Goal: Information Seeking & Learning: Learn about a topic

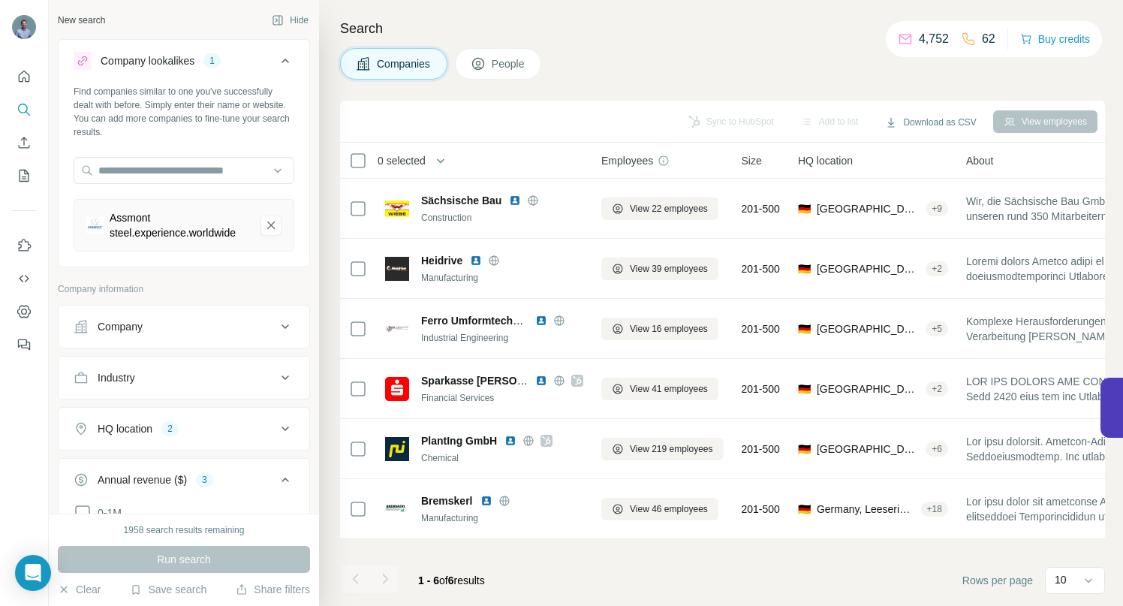
scroll to position [265, 0]
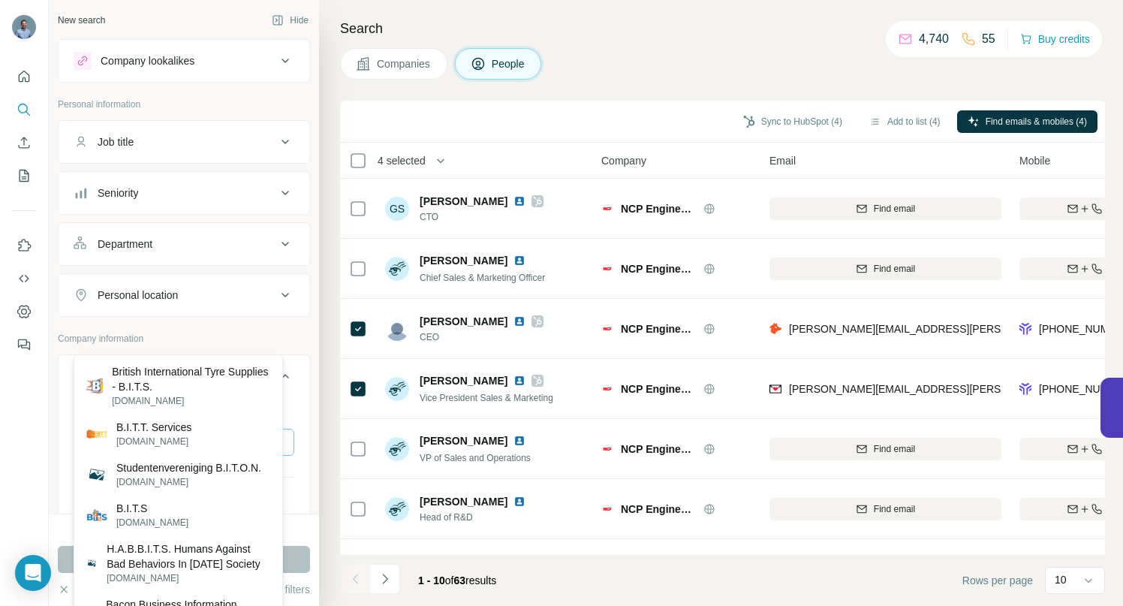
scroll to position [104, 0]
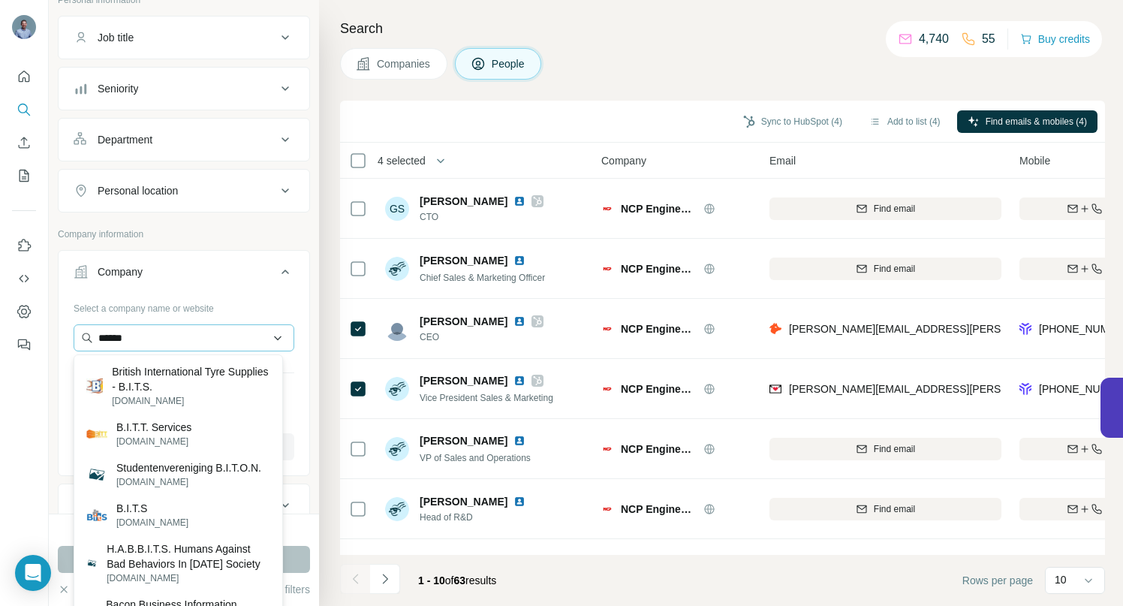
click at [268, 337] on input "******" at bounding box center [184, 337] width 221 height 27
drag, startPoint x: 176, startPoint y: 339, endPoint x: 18, endPoint y: 333, distance: 157.8
click at [18, 333] on div "New search Hide Company lookalikes Personal information Job title Seniority Dep…" at bounding box center [561, 303] width 1123 height 606
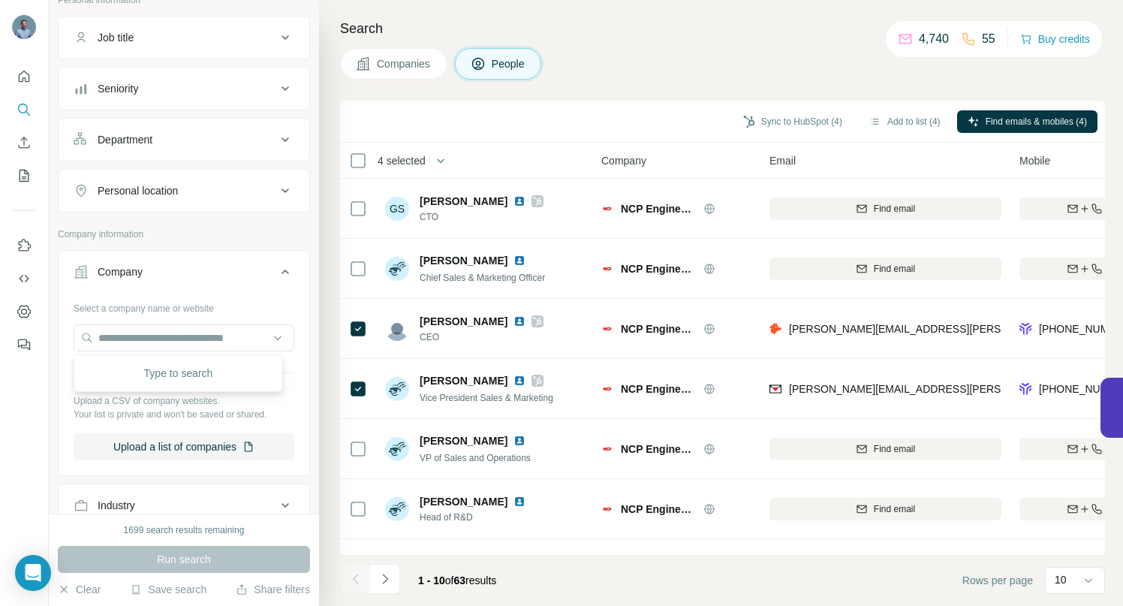
click at [234, 225] on div "Company lookalikes Personal information Job title Seniority Department Personal…" at bounding box center [184, 399] width 252 height 929
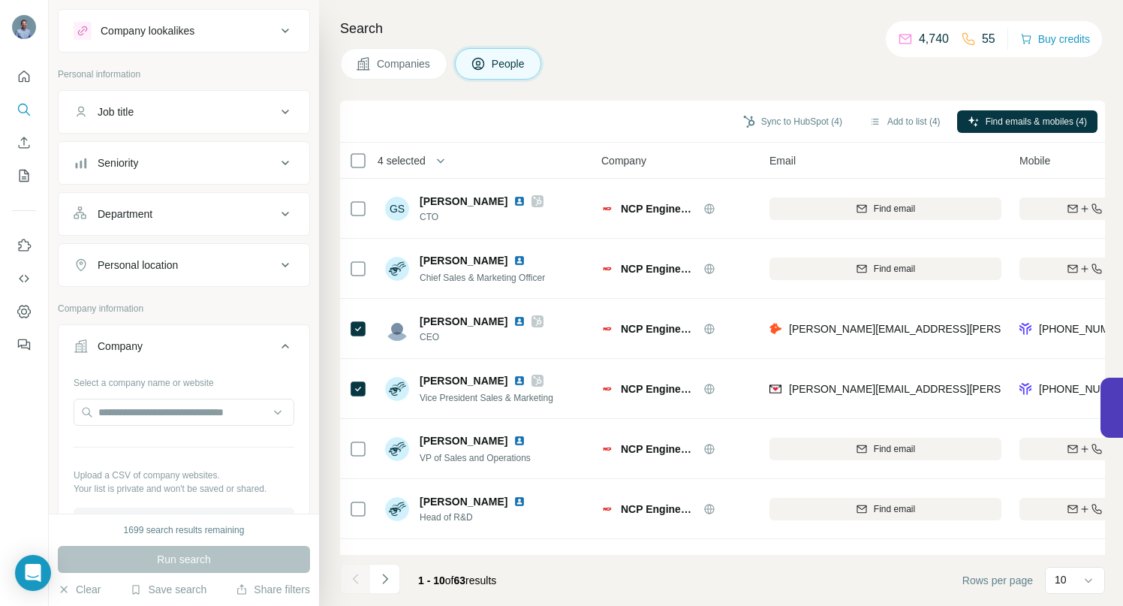
scroll to position [0, 0]
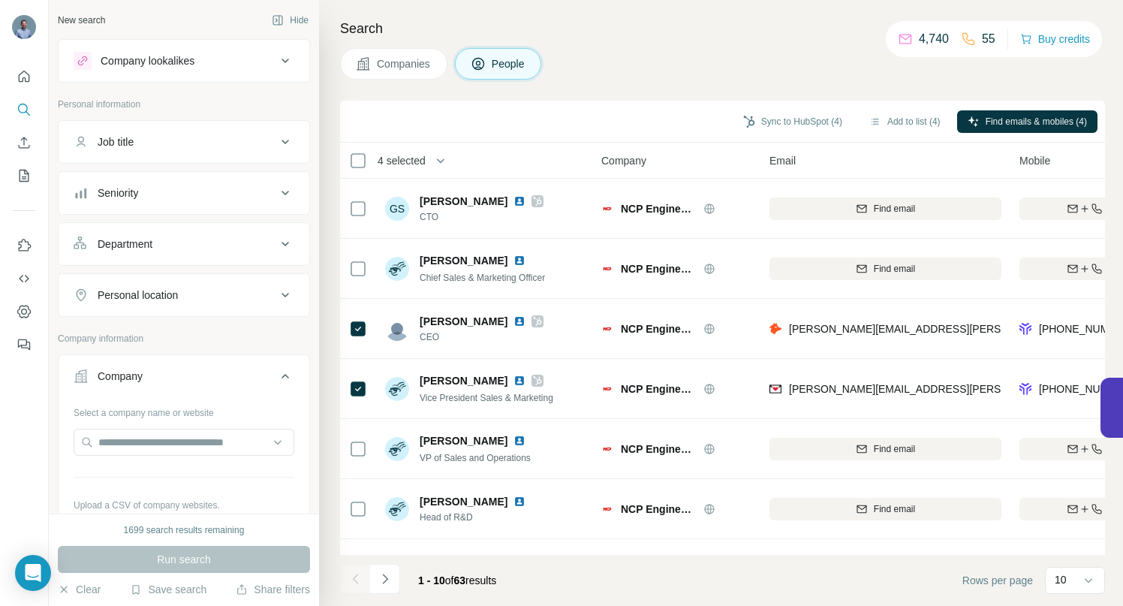
click at [276, 62] on icon at bounding box center [285, 61] width 18 height 18
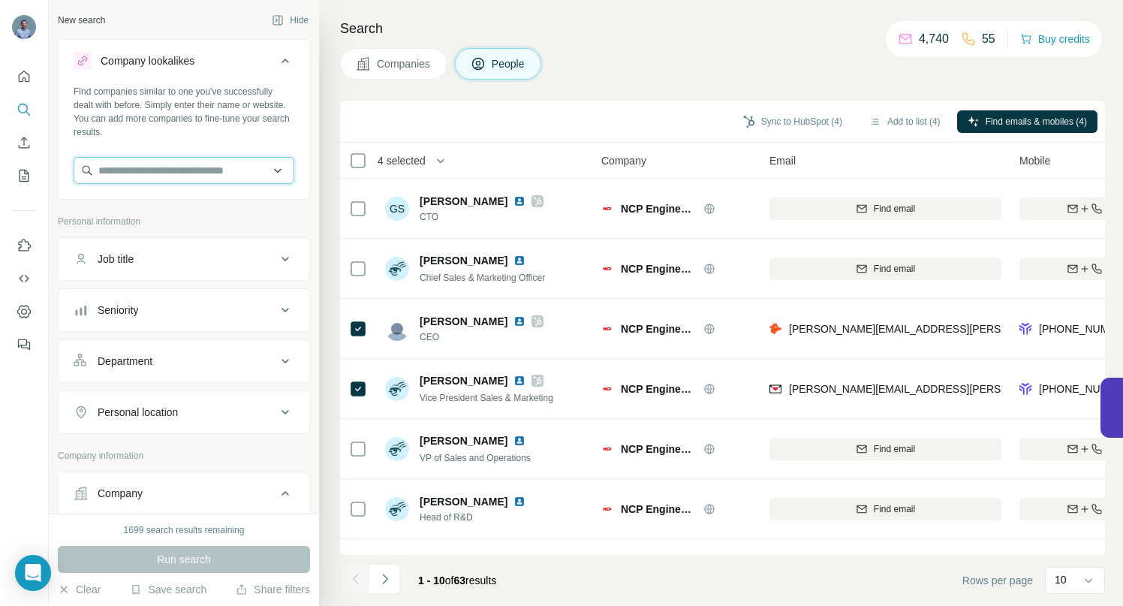
click at [170, 179] on input "text" at bounding box center [184, 170] width 221 height 27
paste input "**********"
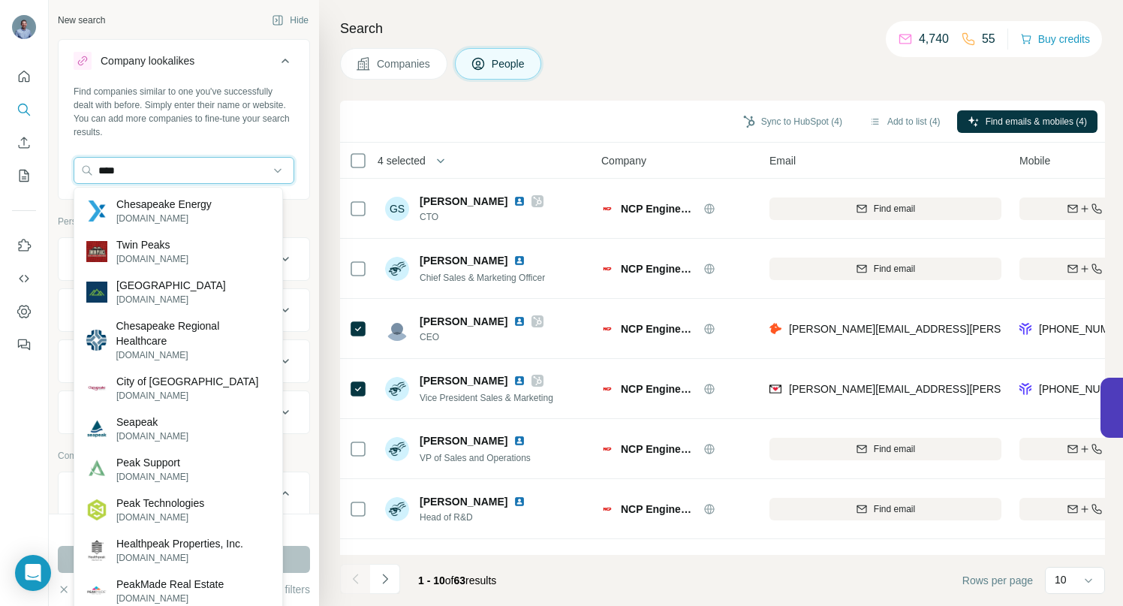
type input "****"
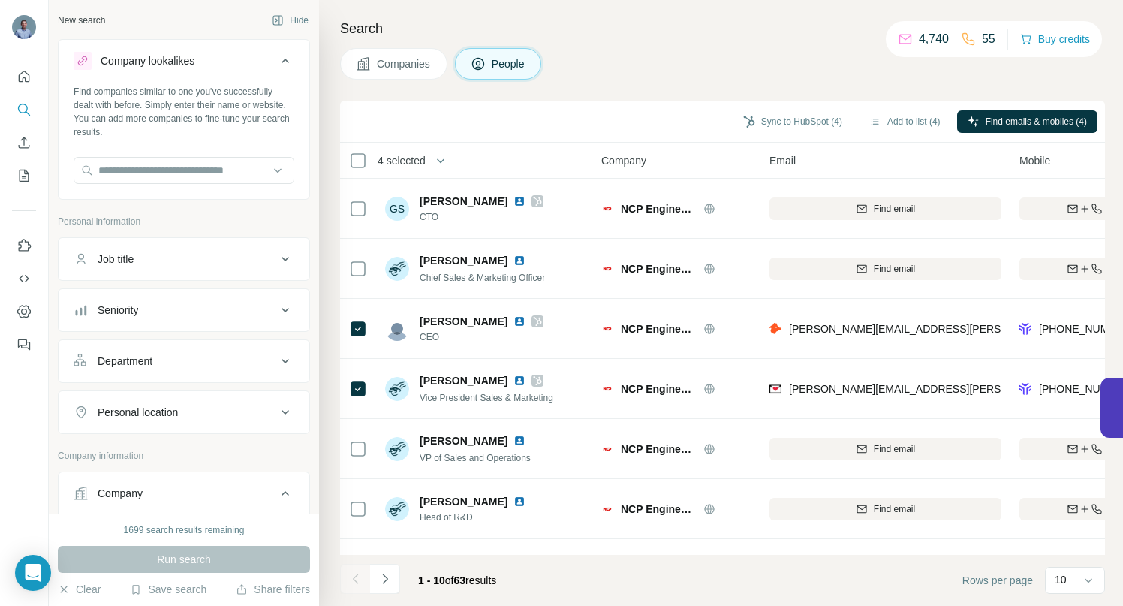
click at [343, 95] on div "Search Companies People Sync to HubSpot (4) Add to list (4) Find emails & mobil…" at bounding box center [721, 303] width 804 height 606
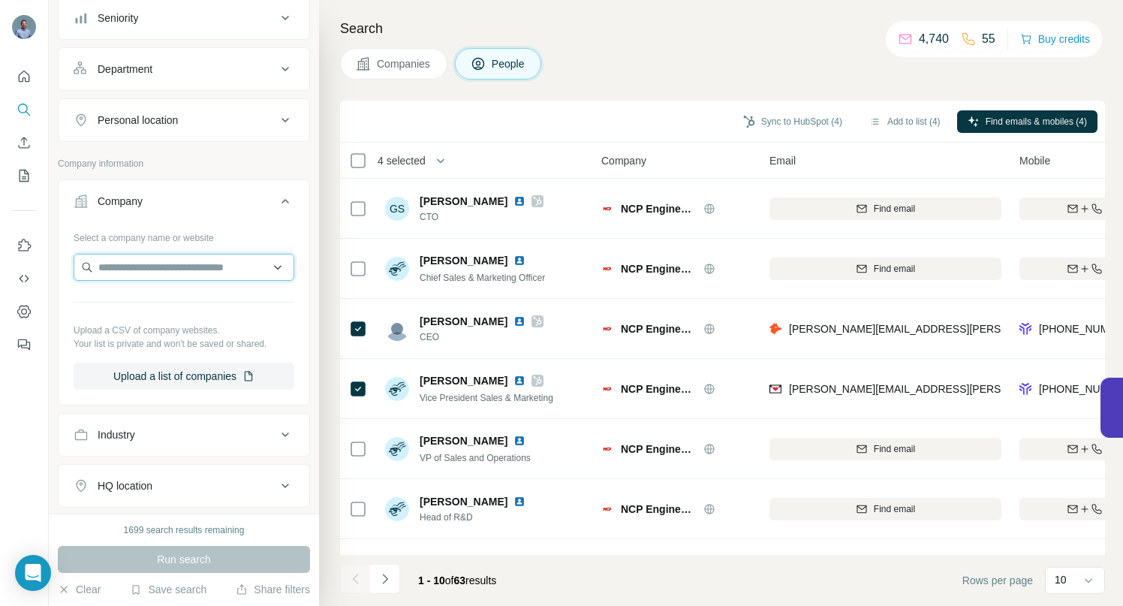
click at [160, 259] on input "text" at bounding box center [184, 267] width 221 height 27
paste input "**********"
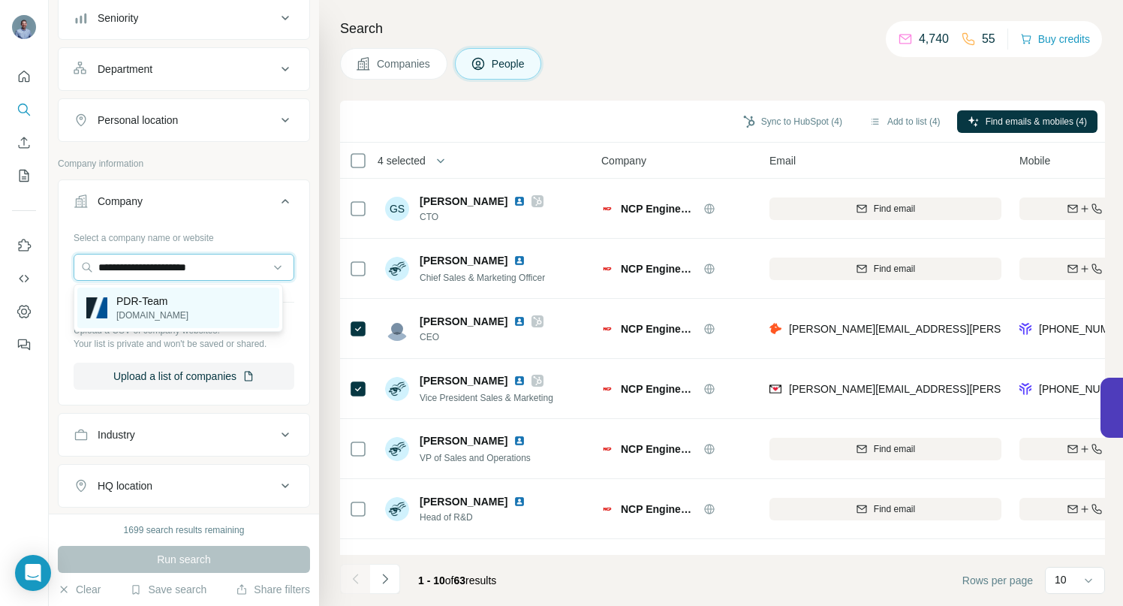
type input "**********"
click at [134, 303] on p "PDR-Team" at bounding box center [152, 301] width 72 height 15
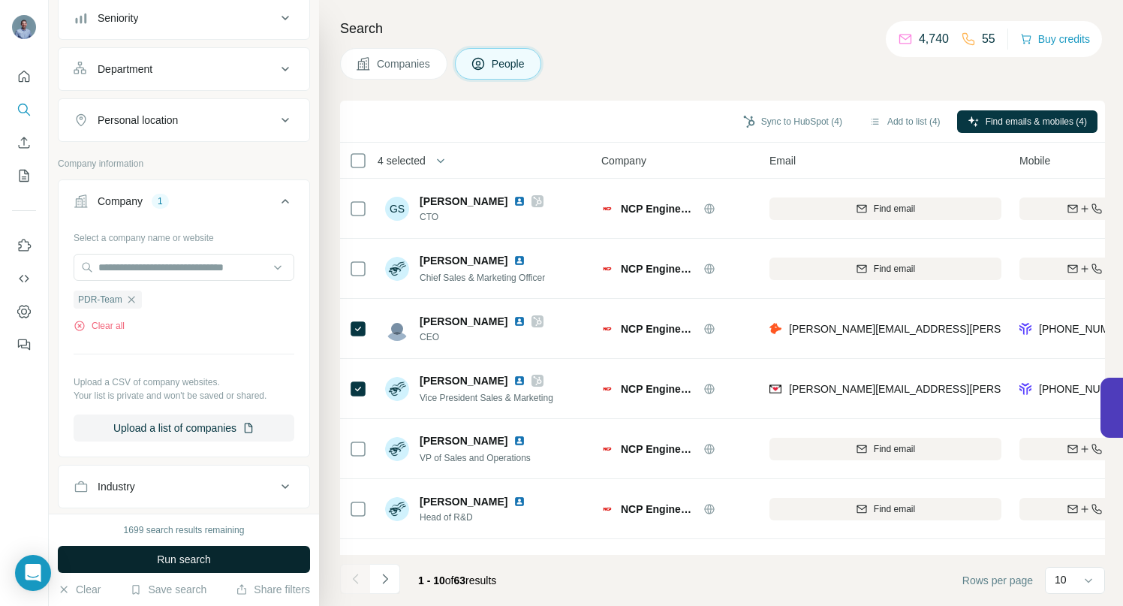
click at [174, 559] on span "Run search" at bounding box center [184, 559] width 54 height 15
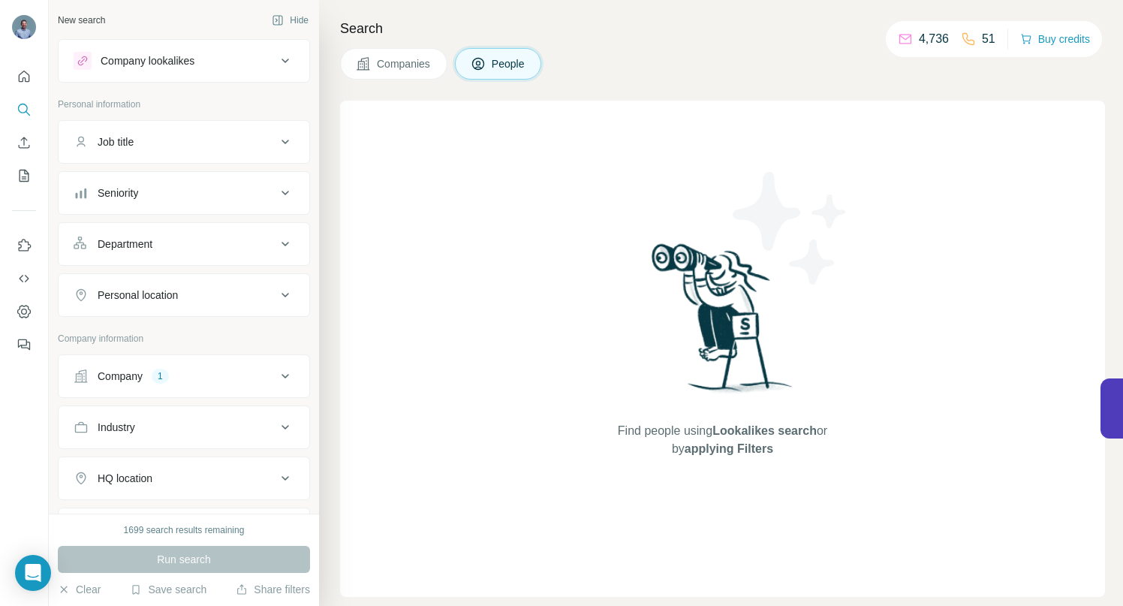
click at [405, 59] on span "Companies" at bounding box center [404, 63] width 55 height 15
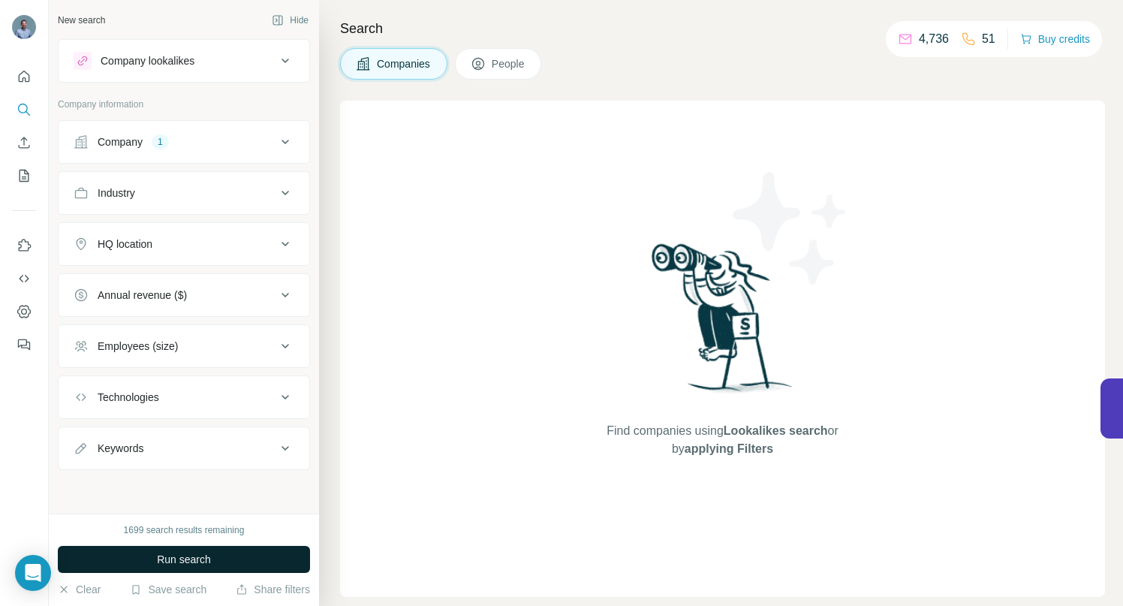
click at [218, 562] on button "Run search" at bounding box center [184, 559] width 252 height 27
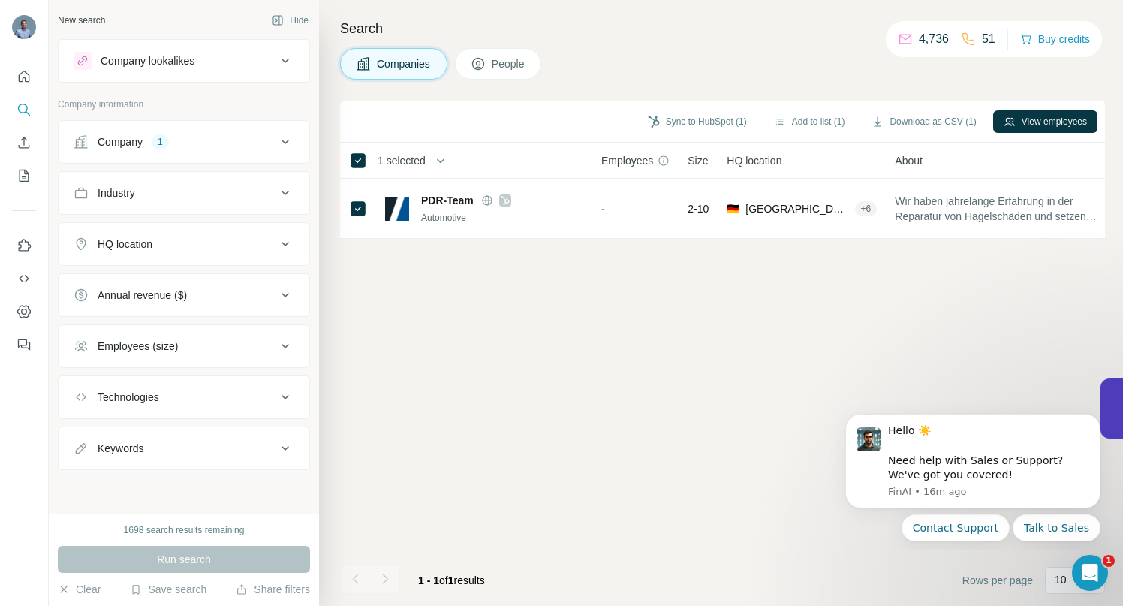
click at [285, 141] on icon at bounding box center [285, 142] width 18 height 18
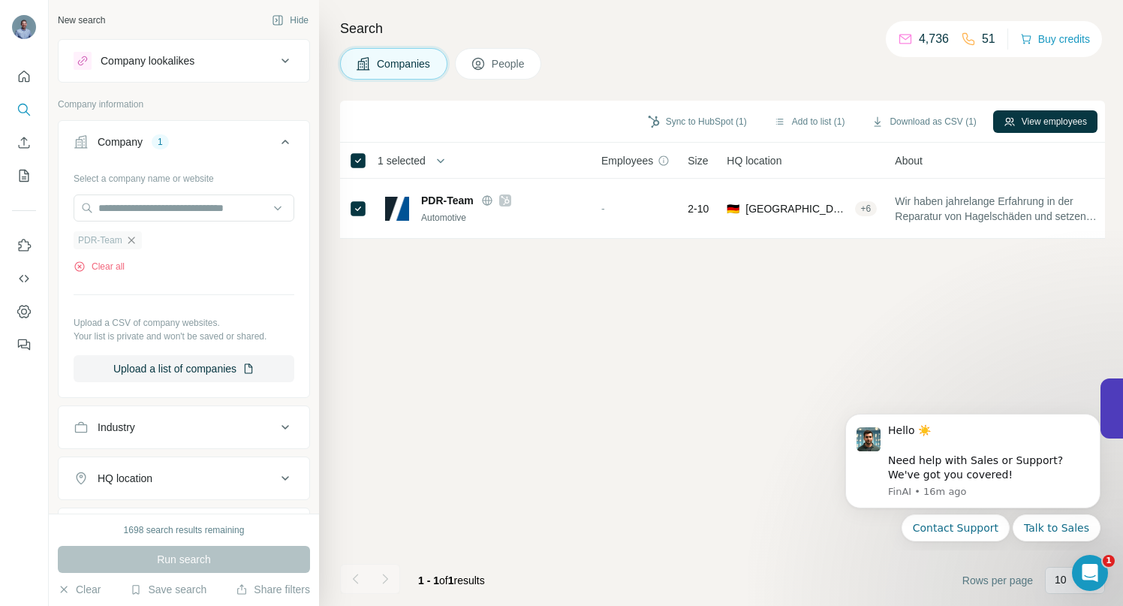
click at [134, 241] on icon "button" at bounding box center [131, 240] width 12 height 12
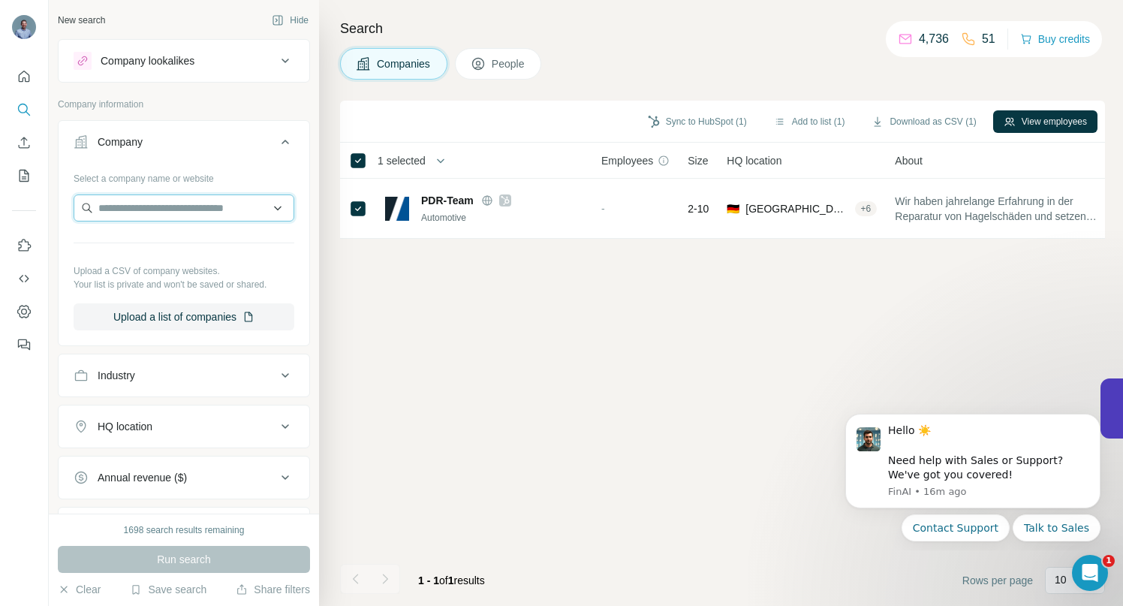
click at [139, 210] on input "text" at bounding box center [184, 207] width 221 height 27
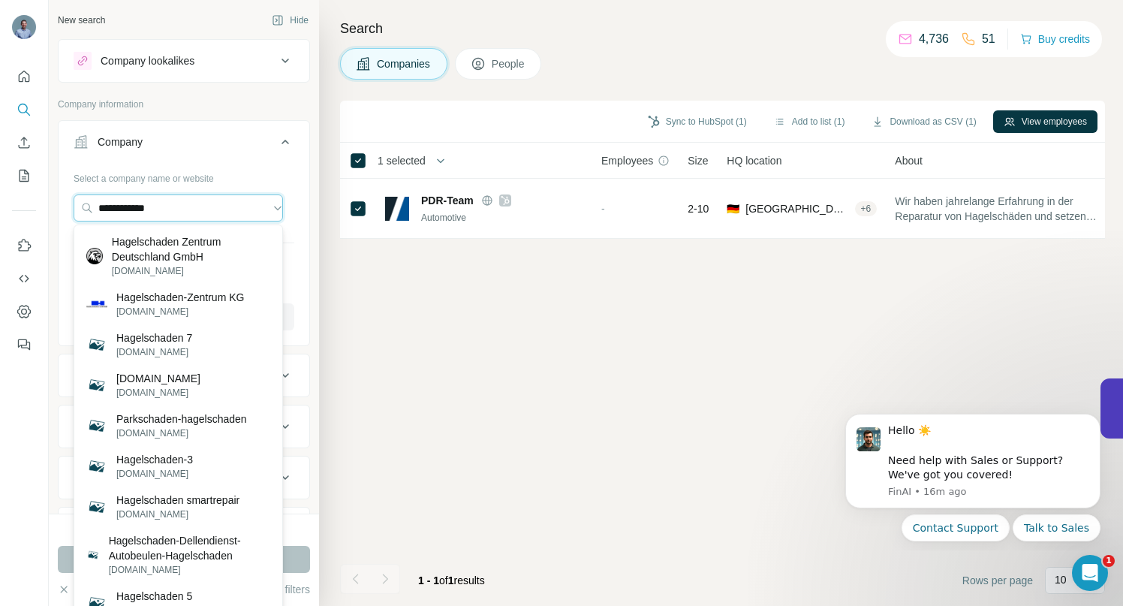
type input "**********"
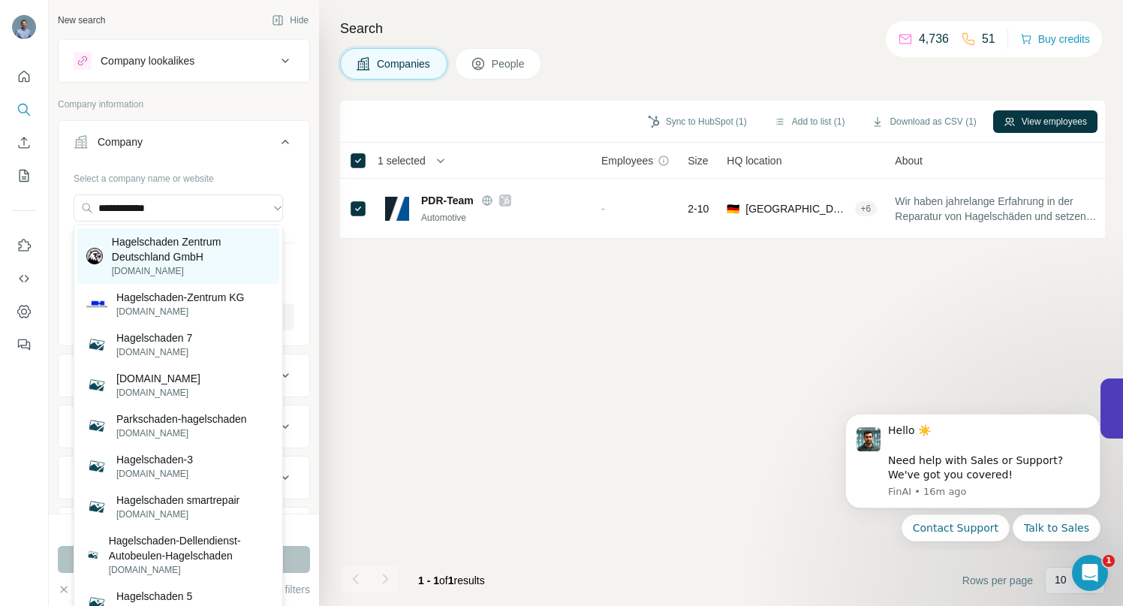
click at [181, 245] on p "Hagelschaden Zentrum Deutschland GmbH" at bounding box center [191, 249] width 158 height 30
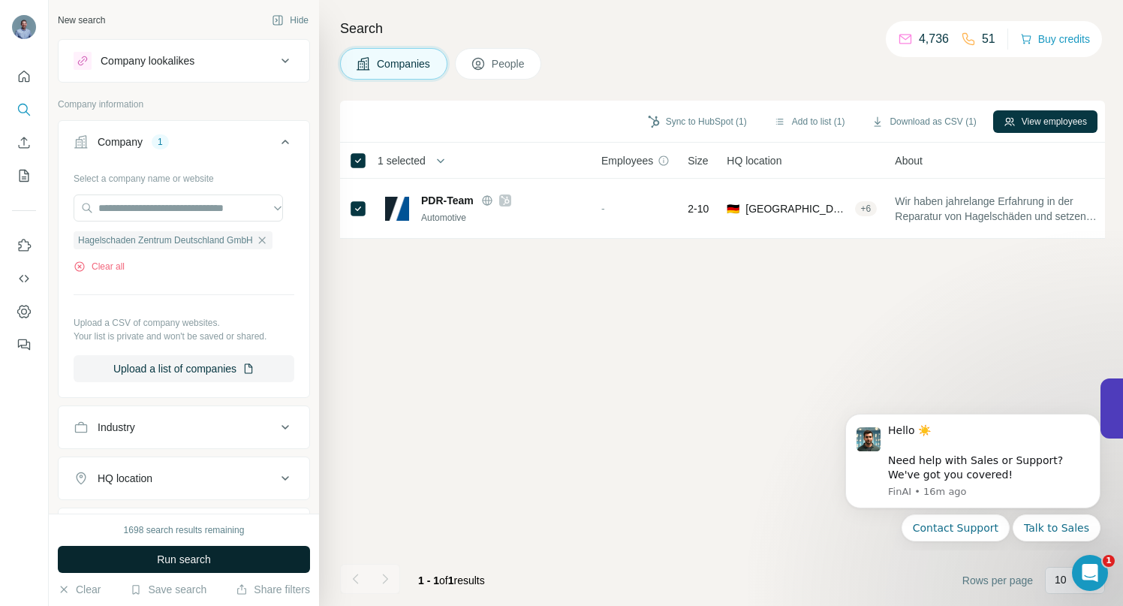
click at [188, 562] on span "Run search" at bounding box center [184, 559] width 54 height 15
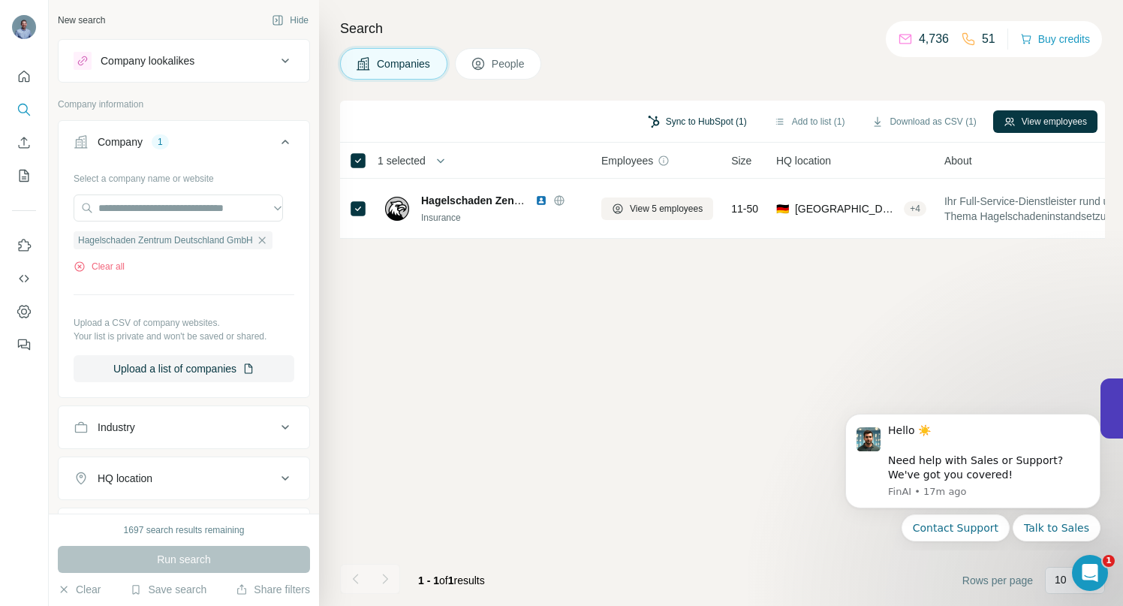
click at [694, 123] on button "Sync to HubSpot (1)" at bounding box center [697, 121] width 120 height 23
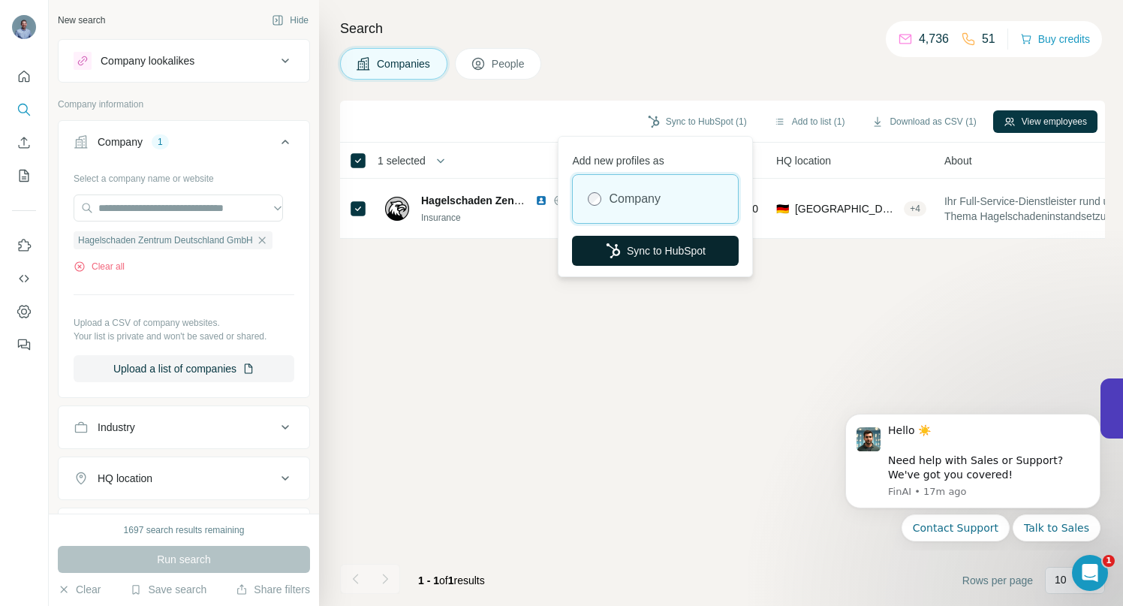
click at [680, 246] on button "Sync to HubSpot" at bounding box center [655, 251] width 167 height 30
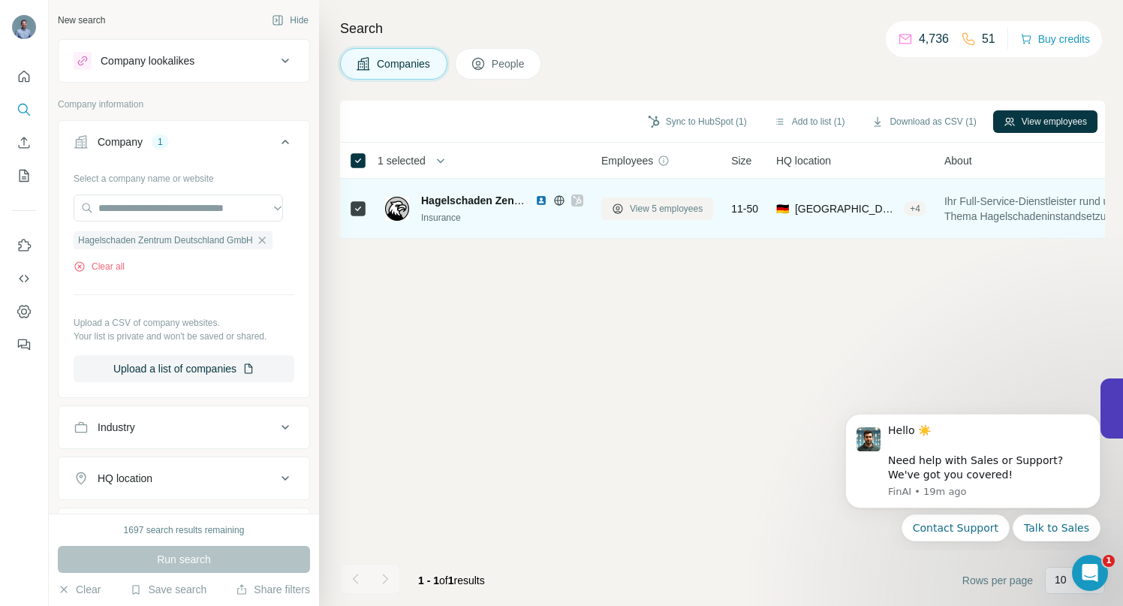
click at [682, 207] on span "View 5 employees" at bounding box center [666, 209] width 73 height 14
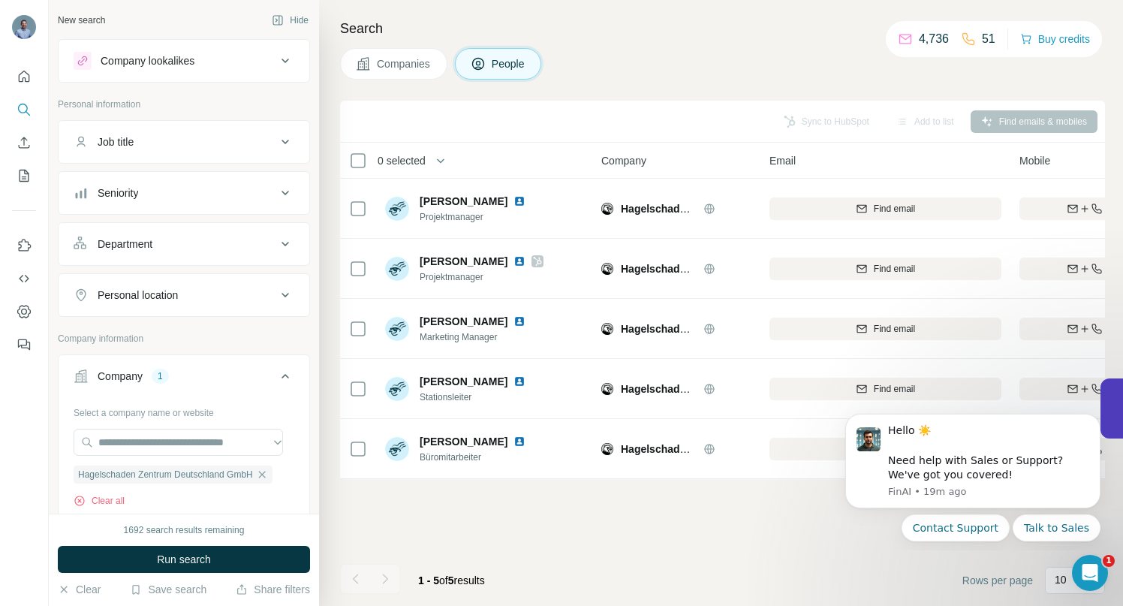
click at [803, 551] on div "Sync to HubSpot Add to list Find emails & mobiles 0 selected People Company Ema…" at bounding box center [722, 353] width 765 height 505
click at [789, 540] on div "Sync to HubSpot Add to list Find emails & mobiles 0 selected People Company Ema…" at bounding box center [722, 353] width 765 height 505
click at [746, 509] on div "Sync to HubSpot Add to list Find emails & mobiles 0 selected People Company Ema…" at bounding box center [722, 353] width 765 height 505
click at [961, 438] on div "Hello ☀️ ​ Need help with Sales or Support? We've got you covered!" at bounding box center [988, 452] width 201 height 59
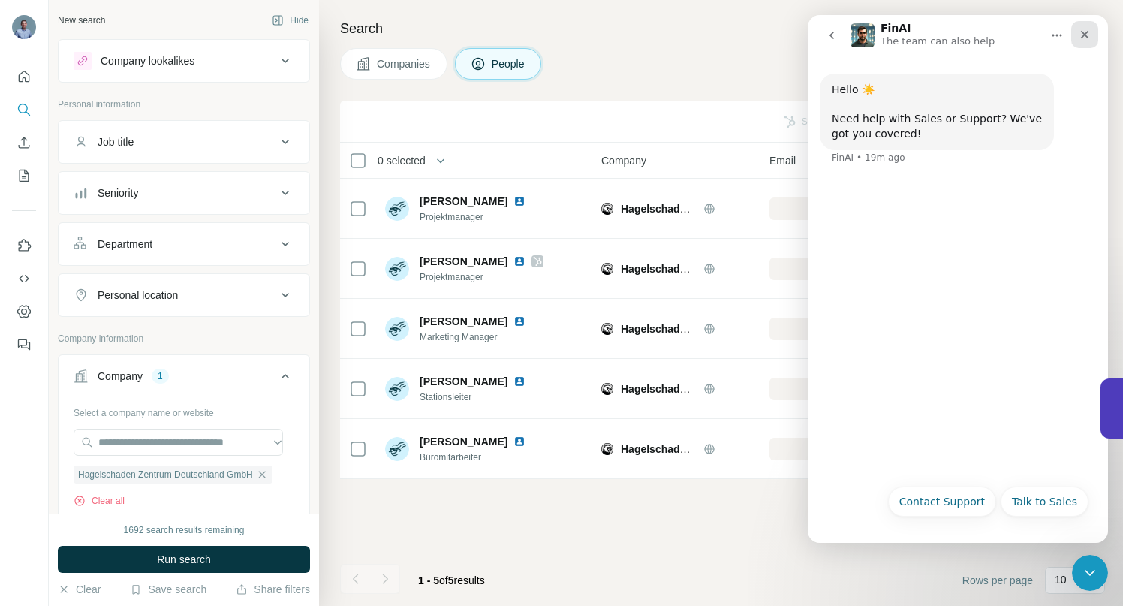
click at [1086, 35] on icon "Close" at bounding box center [1085, 35] width 12 height 12
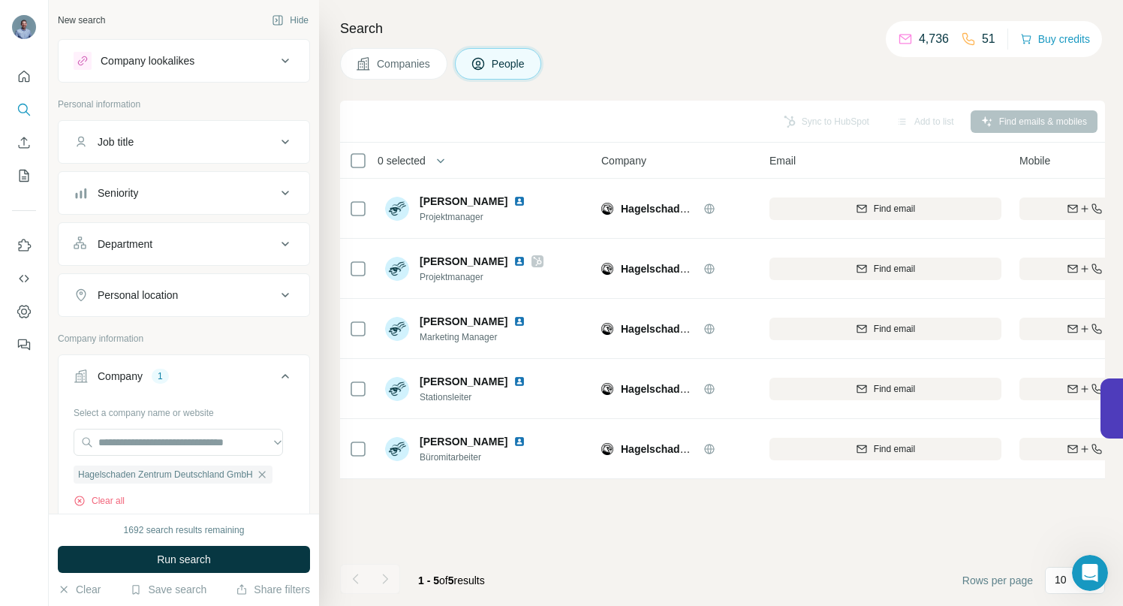
scroll to position [0, 238]
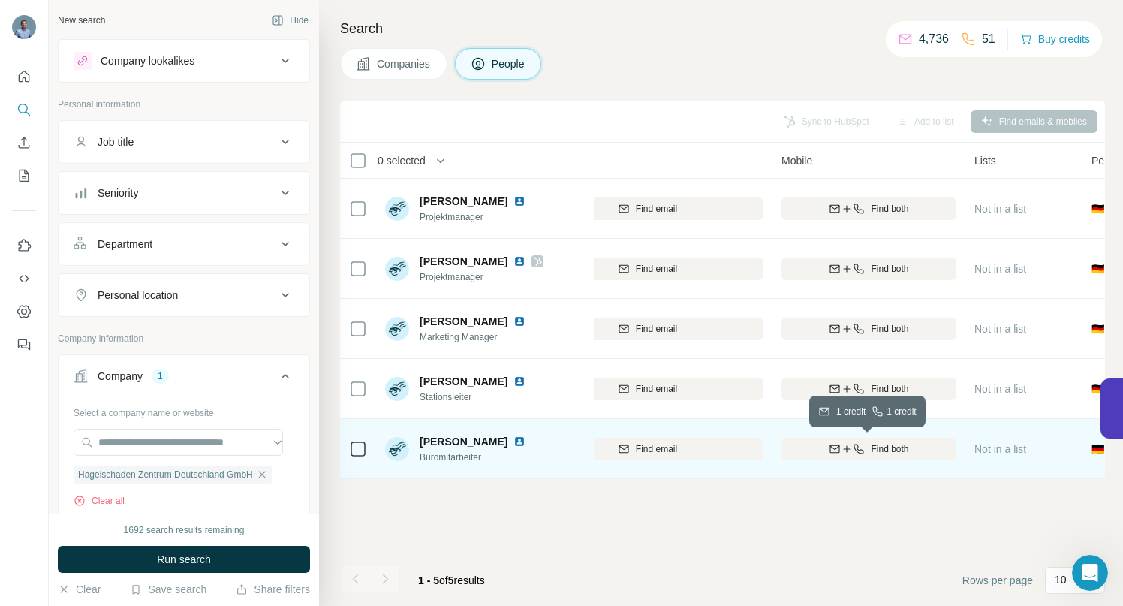
click at [835, 447] on icon "button" at bounding box center [835, 447] width 10 height 5
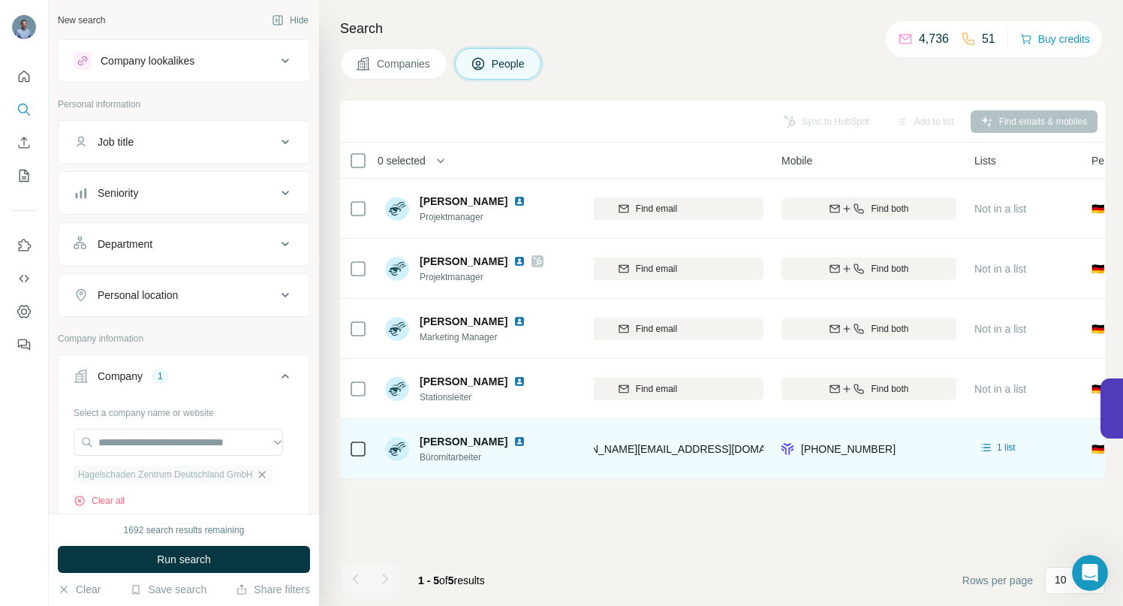
click at [265, 474] on icon "button" at bounding box center [261, 474] width 7 height 7
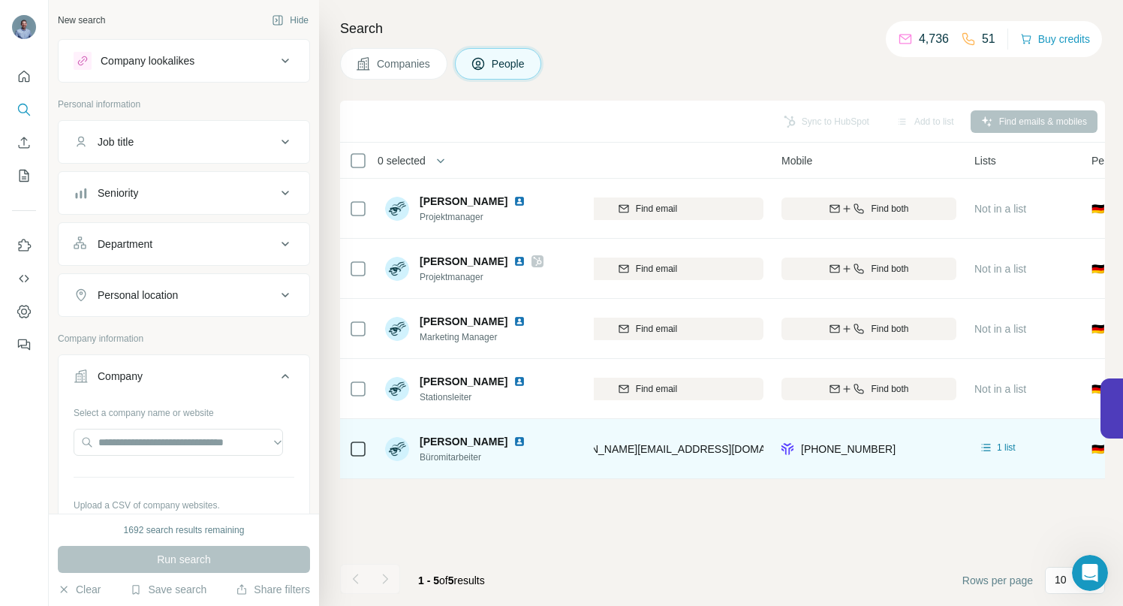
click at [279, 57] on icon at bounding box center [285, 61] width 18 height 18
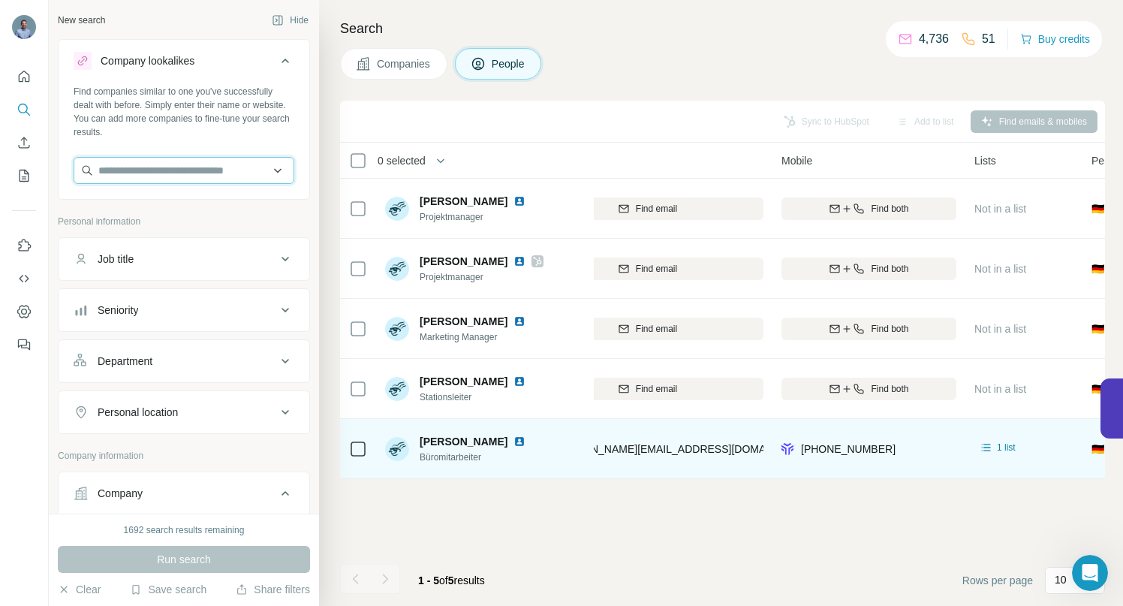
click at [220, 172] on input "text" at bounding box center [184, 170] width 221 height 27
paste input "**********"
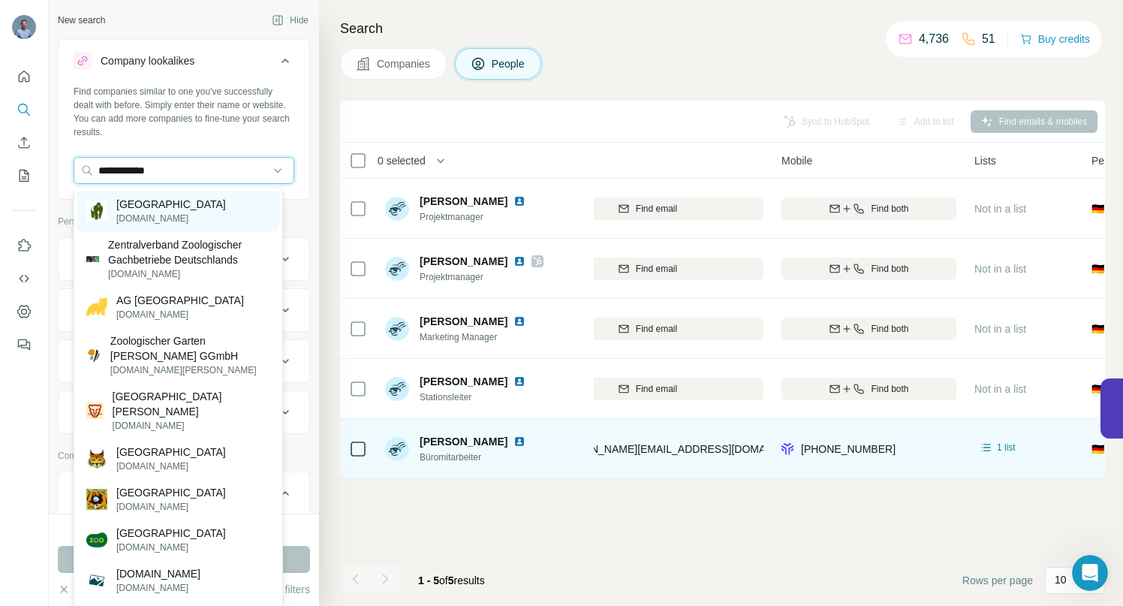
type input "**********"
click at [206, 209] on p "[GEOGRAPHIC_DATA]" at bounding box center [171, 204] width 110 height 15
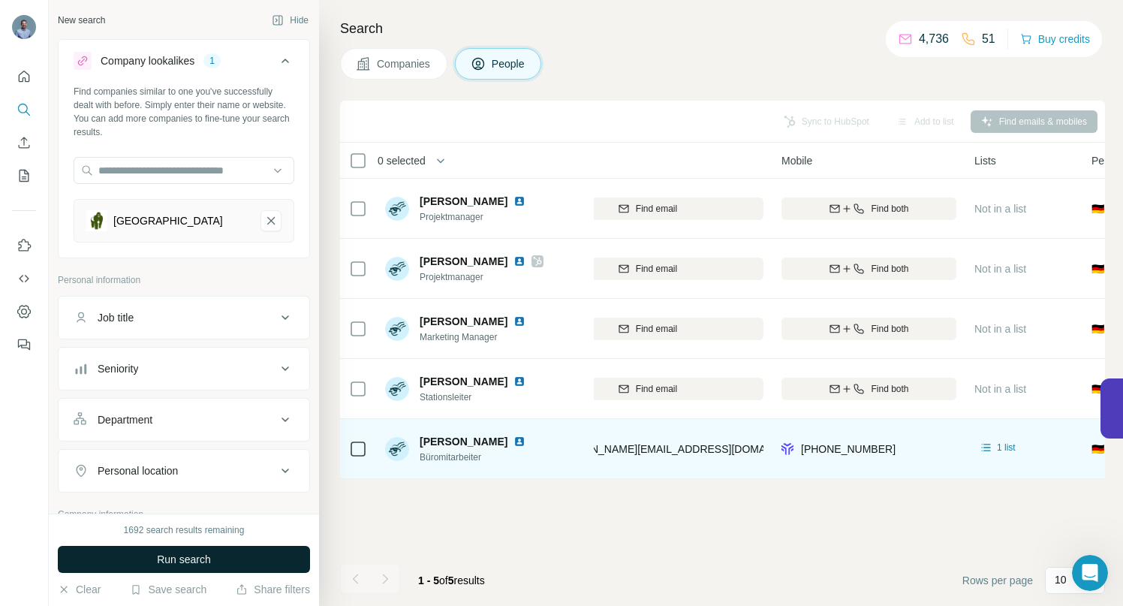
click at [190, 561] on span "Run search" at bounding box center [184, 559] width 54 height 15
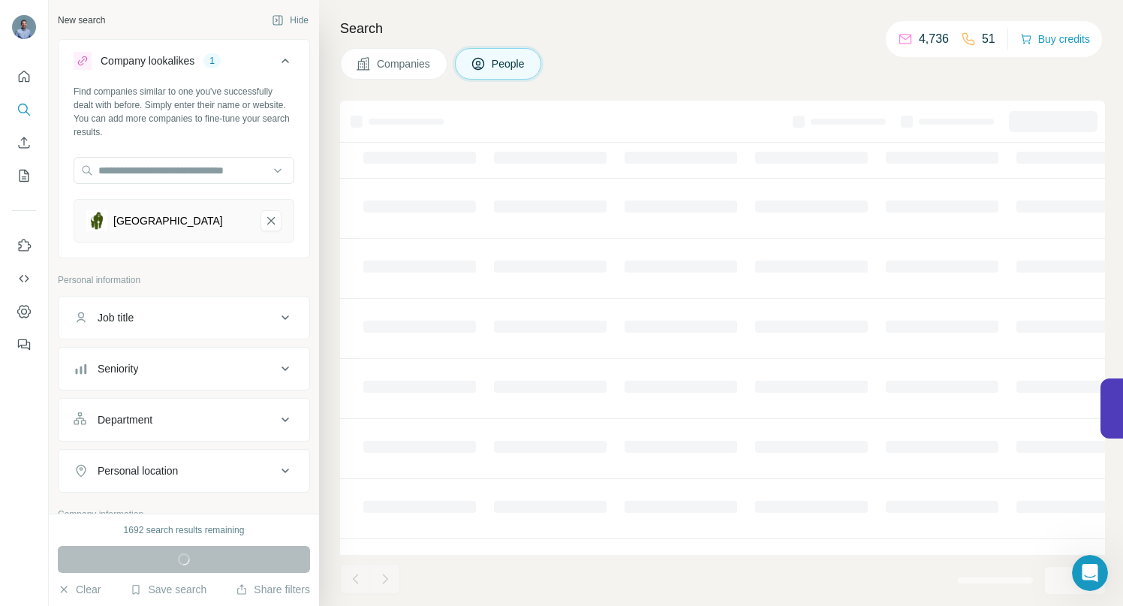
scroll to position [3, 238]
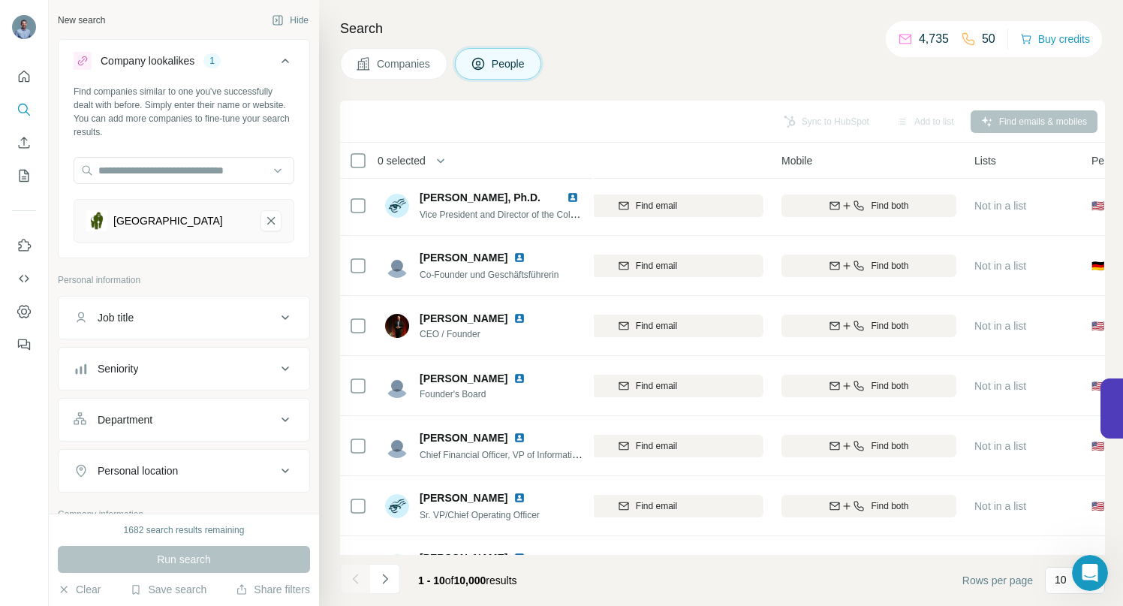
click at [404, 58] on span "Companies" at bounding box center [404, 63] width 55 height 15
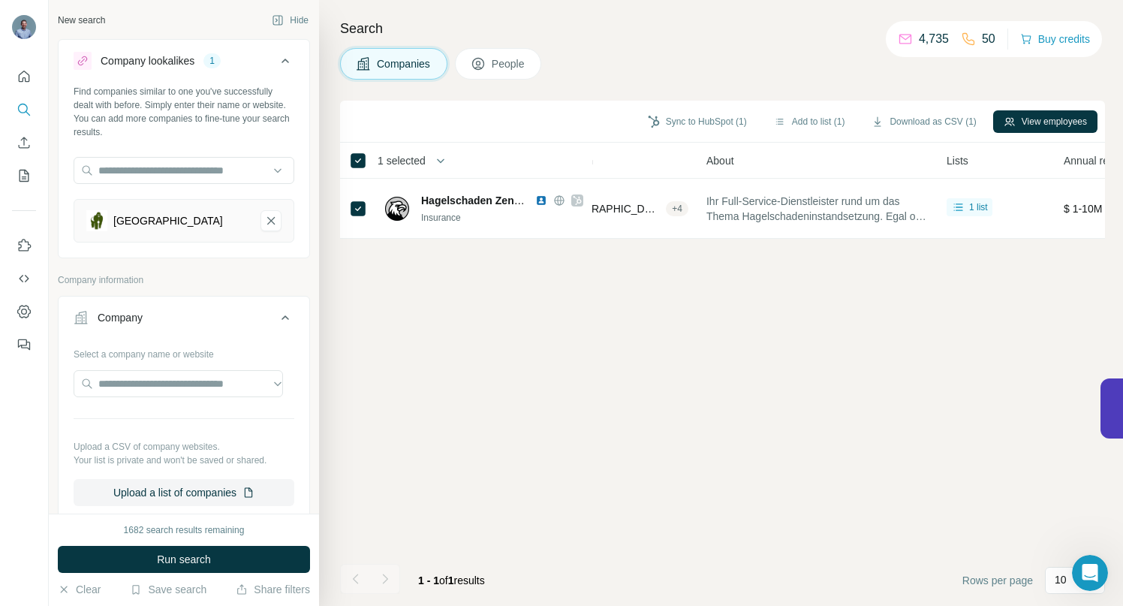
scroll to position [0, 238]
click at [189, 553] on span "Run search" at bounding box center [184, 559] width 54 height 15
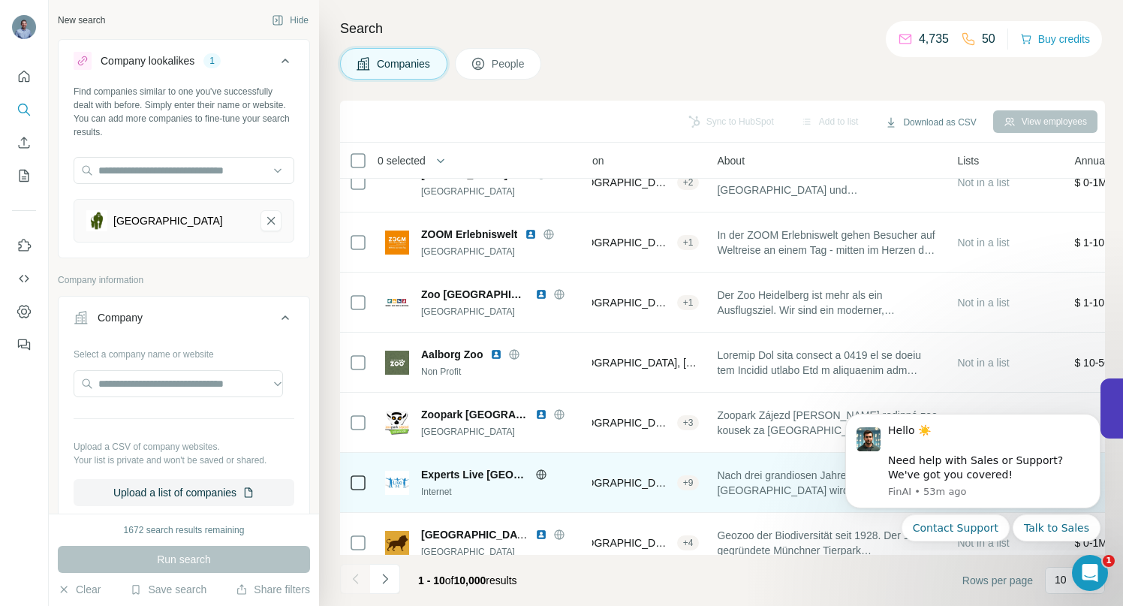
scroll to position [8, 238]
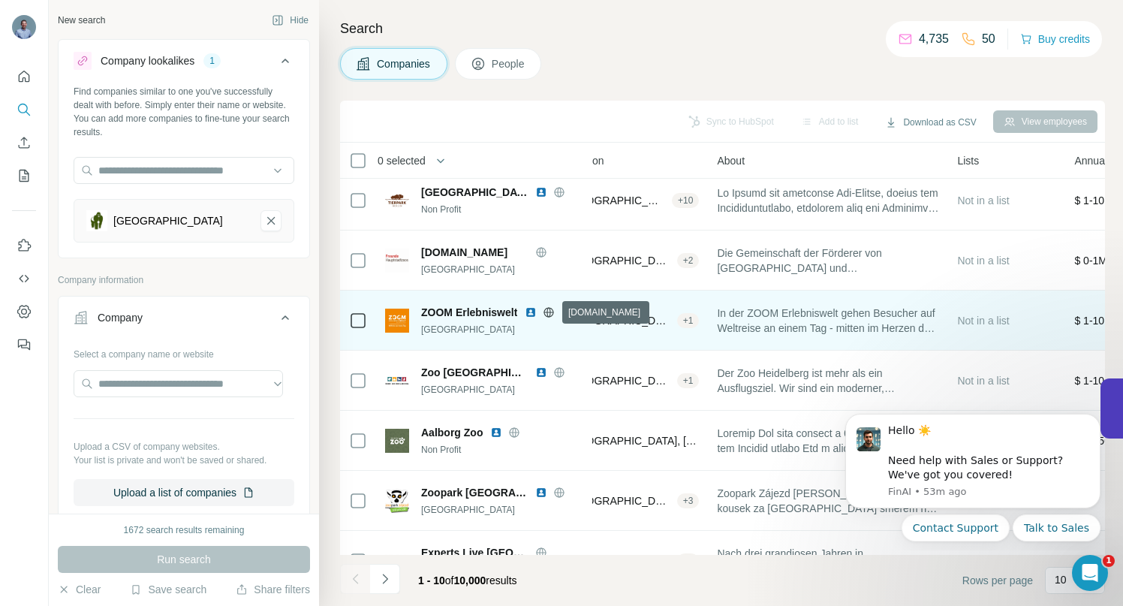
click at [550, 312] on icon at bounding box center [549, 312] width 12 height 12
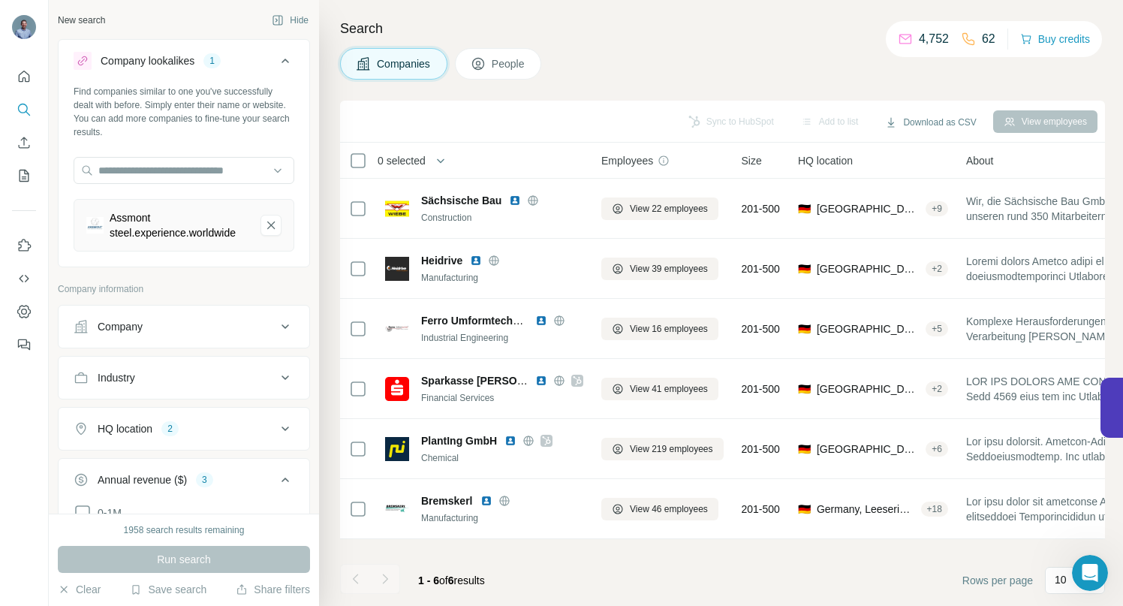
scroll to position [265, 0]
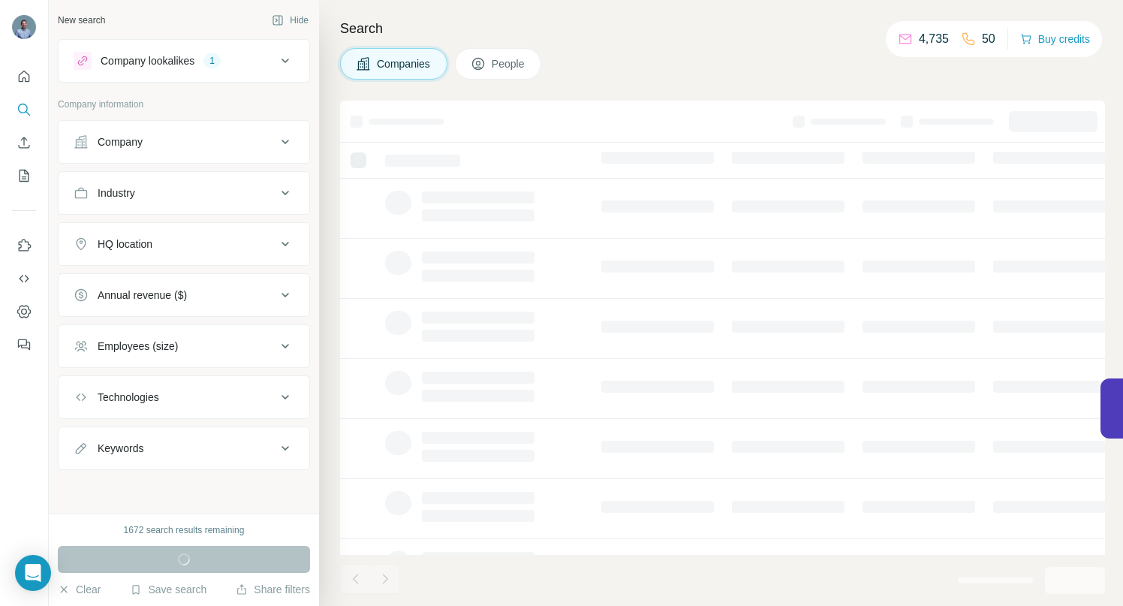
click at [290, 59] on icon at bounding box center [285, 61] width 18 height 18
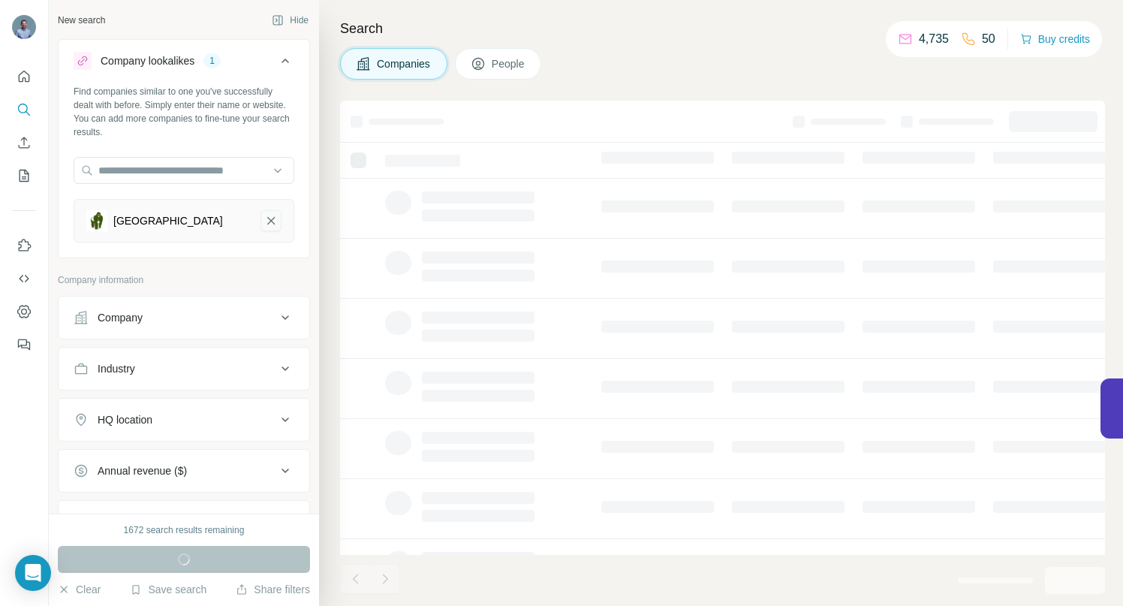
click at [264, 224] on icon "Zoologischer Garten Berlin-remove-button" at bounding box center [271, 220] width 14 height 15
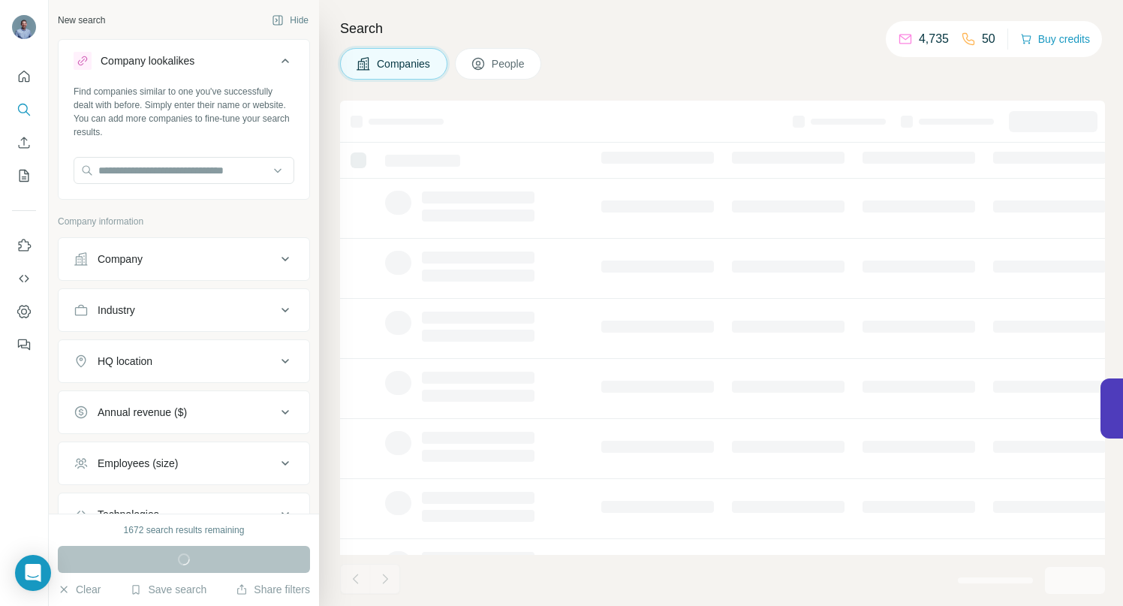
click at [282, 260] on icon at bounding box center [286, 259] width 8 height 5
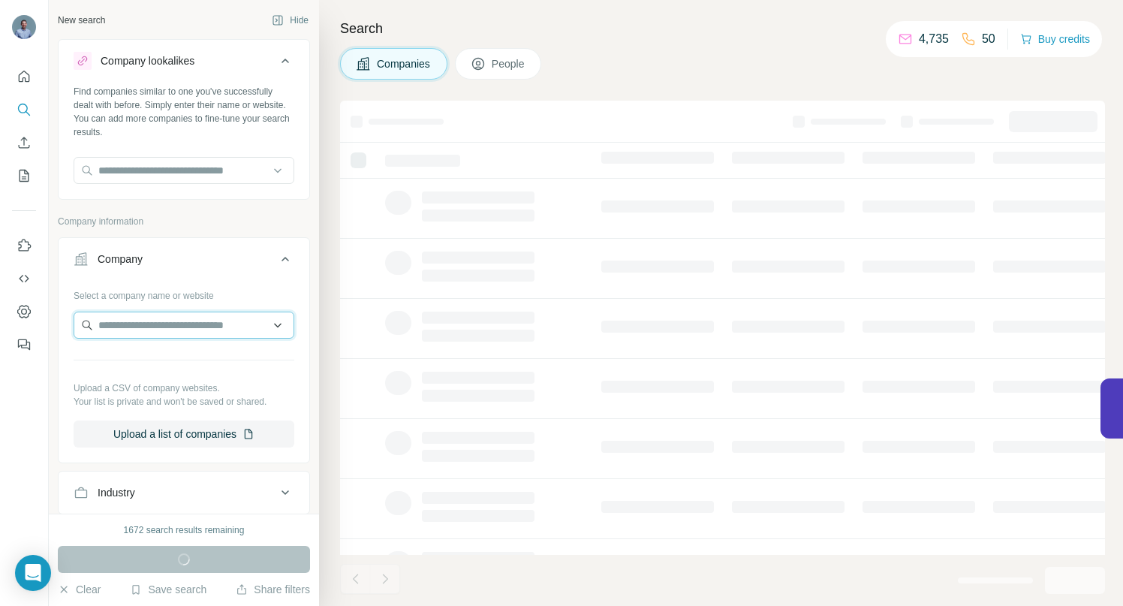
click at [221, 327] on input "text" at bounding box center [184, 325] width 221 height 27
paste input "**********"
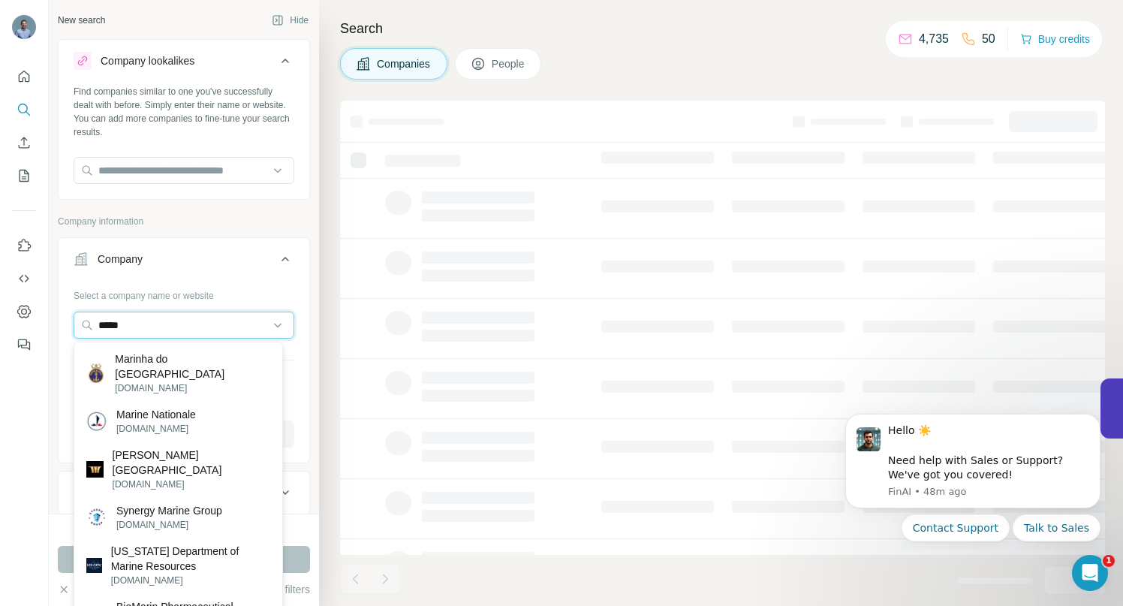
type input "*****"
